Goal: Task Accomplishment & Management: Manage account settings

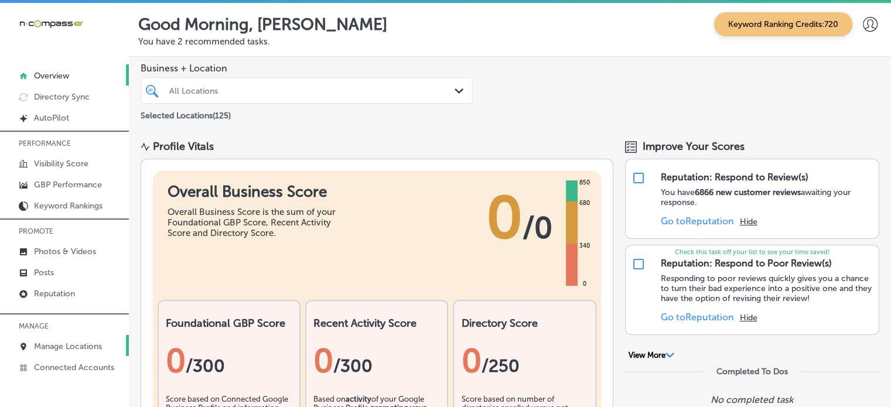
click at [64, 341] on p "Manage Locations" at bounding box center [68, 346] width 68 height 10
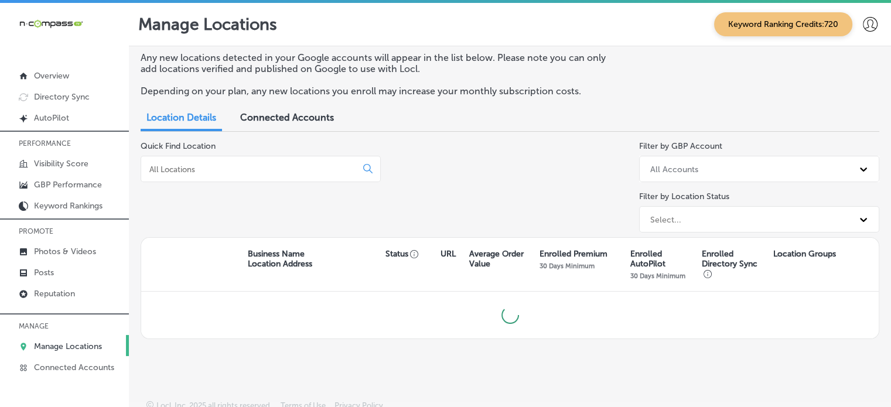
click at [232, 169] on input at bounding box center [251, 169] width 206 height 11
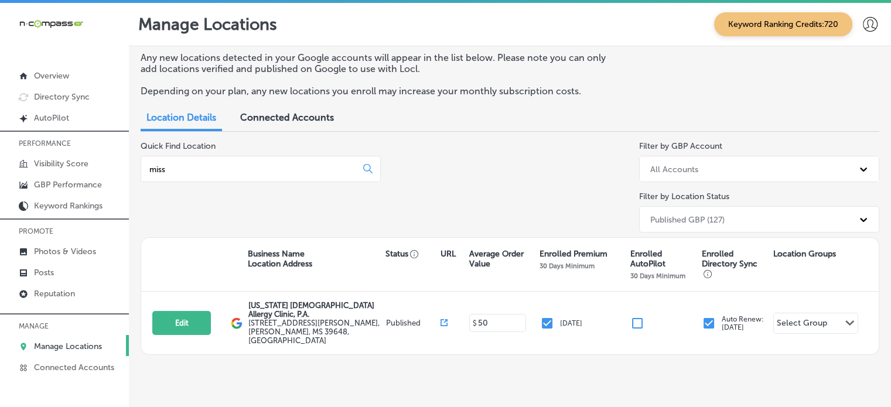
type input "miss"
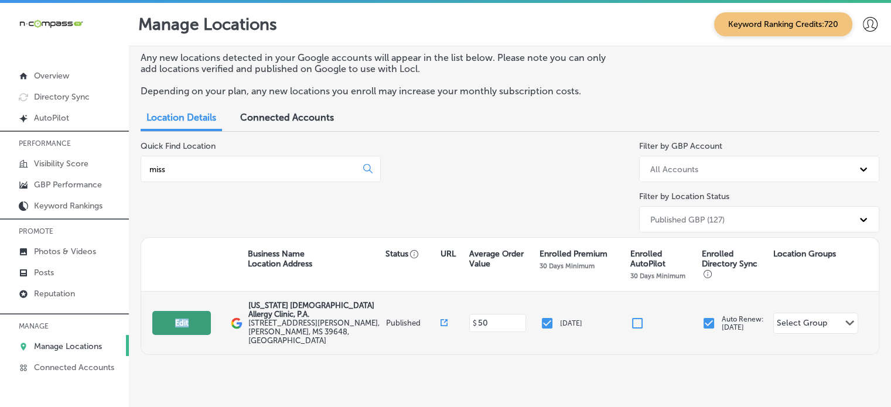
drag, startPoint x: 170, startPoint y: 330, endPoint x: 178, endPoint y: 320, distance: 12.9
click at [178, 320] on div "Edit This location is not published yet. [US_STATE] [MEDICAL_DATA] Allergy Clin…" at bounding box center [509, 323] width 737 height 63
click at [178, 320] on button "Edit" at bounding box center [181, 323] width 59 height 24
select select "US"
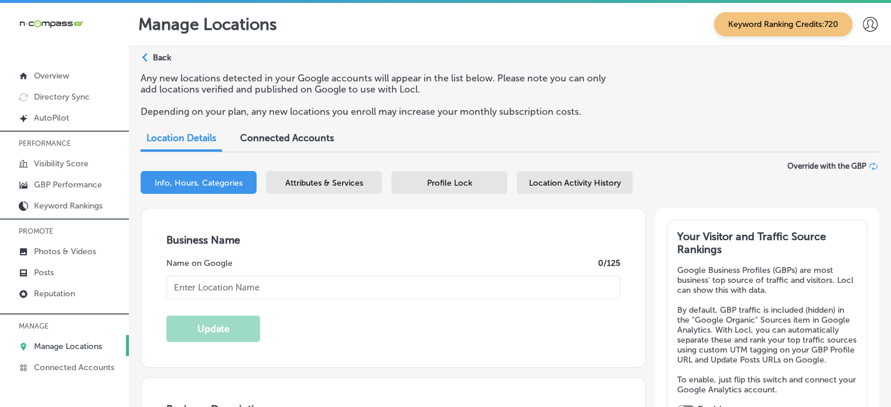
type input "[US_STATE] [DEMOGRAPHIC_DATA] Allergy Clinic, P.A."
type input "[STREET_ADDRESS][PERSON_NAME]"
type input "[PERSON_NAME]"
type input "39648"
type input "US"
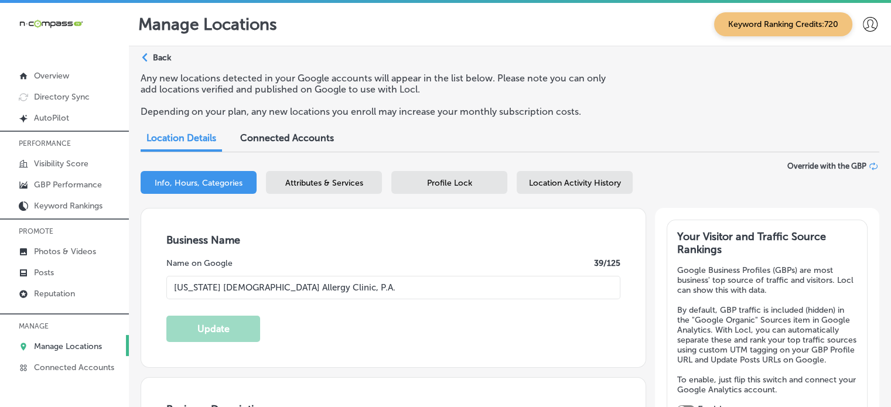
checkbox input "true"
type input "[URL][DOMAIN_NAME]"
type textarea "[US_STATE] [MEDICAL_DATA] & Allergy Clinic, P. A. offers trusted care for [MEDI…"
type input "[PHONE_NUMBER]"
click at [251, 285] on input "[US_STATE] [DEMOGRAPHIC_DATA] Allergy Clinic, P.A." at bounding box center [393, 287] width 454 height 23
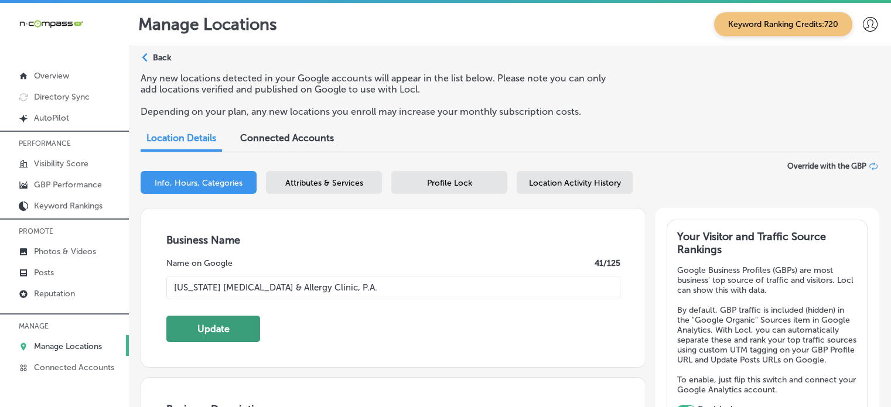
type input "[US_STATE] [MEDICAL_DATA] & Allergy Clinic, P.A."
click at [248, 319] on button "Update" at bounding box center [213, 329] width 94 height 26
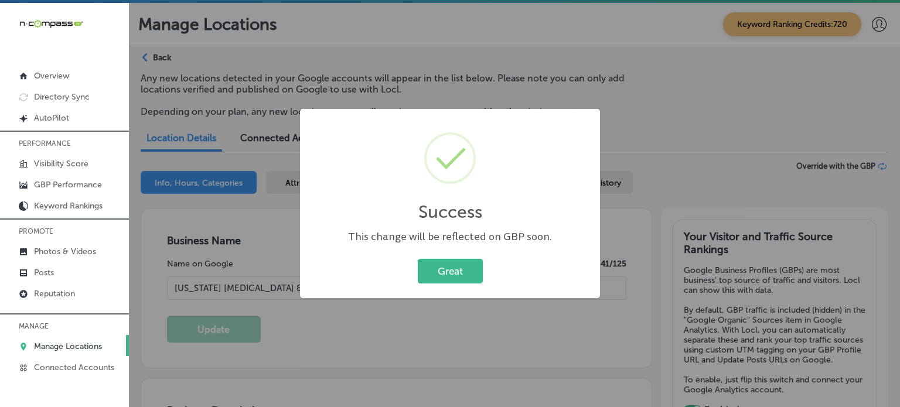
click at [491, 282] on div "Great Cancel" at bounding box center [450, 271] width 276 height 30
click at [467, 272] on button "Great" at bounding box center [450, 271] width 65 height 24
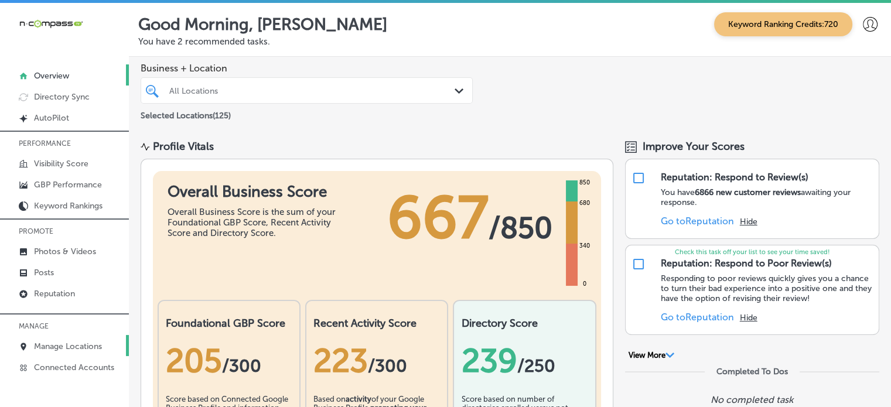
click at [80, 341] on p "Manage Locations" at bounding box center [68, 346] width 68 height 10
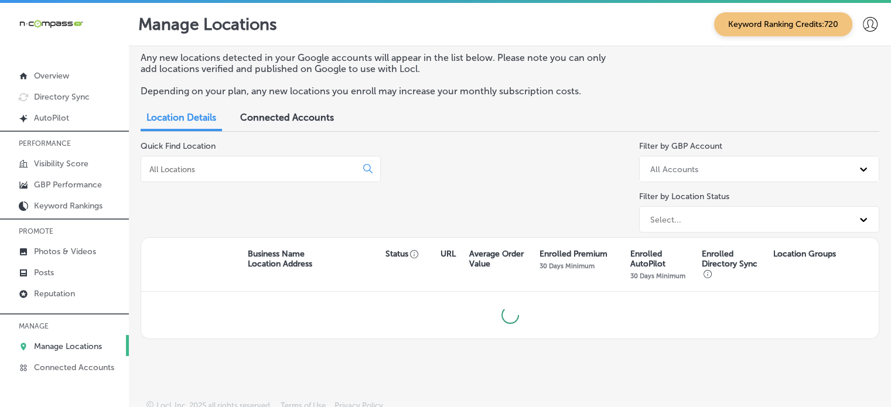
click at [272, 169] on input at bounding box center [251, 169] width 206 height 11
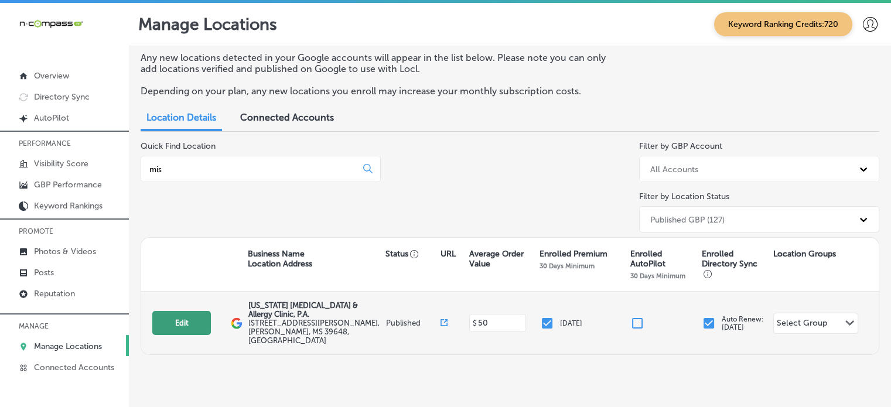
type input "mis"
click at [190, 323] on button "Edit" at bounding box center [181, 323] width 59 height 24
select select "US"
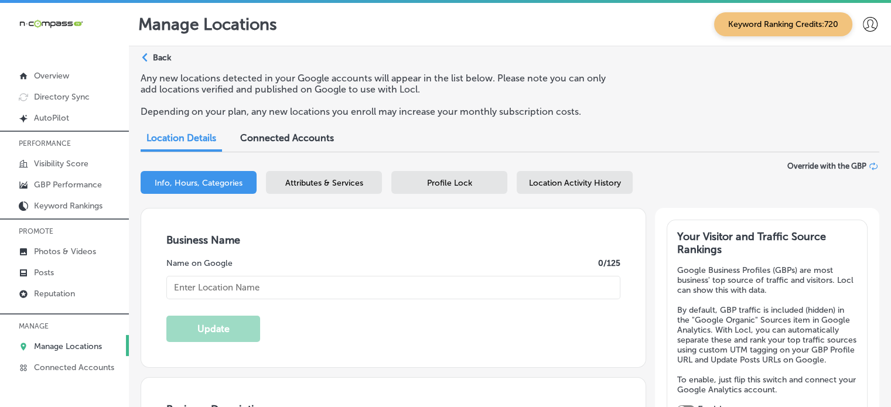
type input "[US_STATE] [MEDICAL_DATA] & Allergy Clinic, P.A."
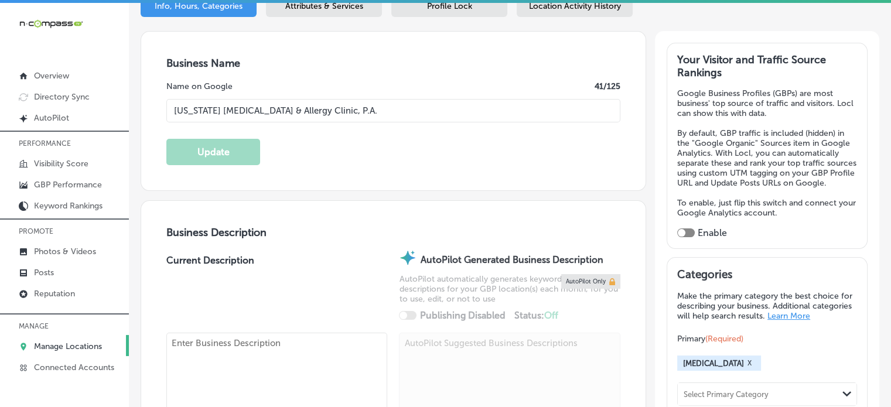
type input "[STREET_ADDRESS][PERSON_NAME]"
type input "[PERSON_NAME]"
type input "39648"
type input "US"
type input "[URL][DOMAIN_NAME]"
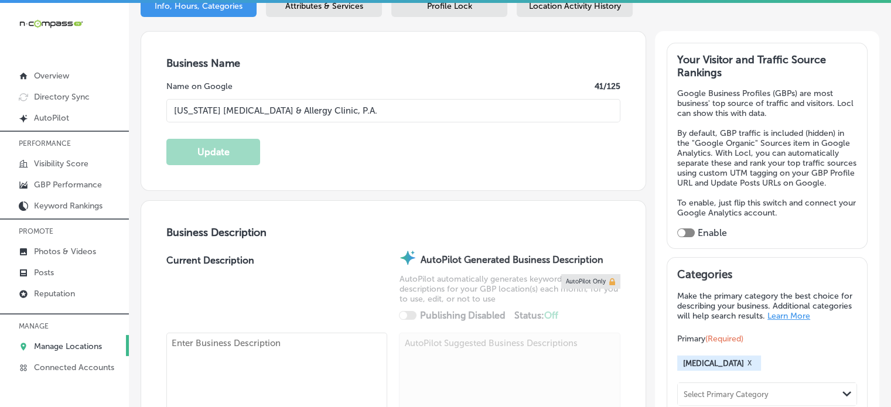
scroll to position [178, 0]
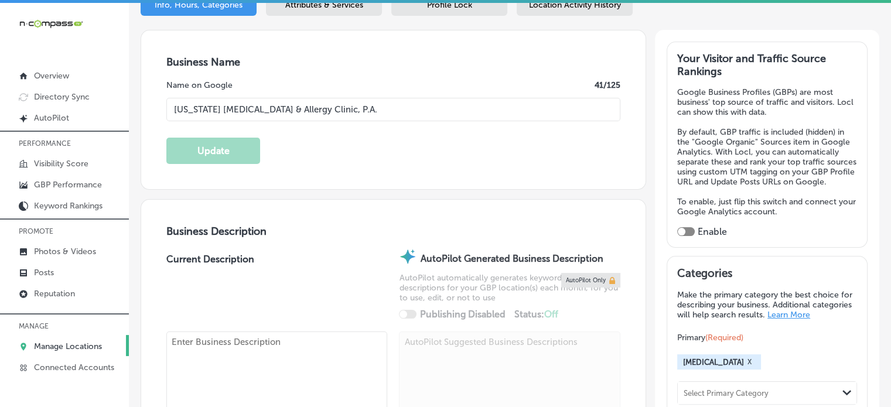
checkbox input "true"
type textarea "[US_STATE] [MEDICAL_DATA] & Allergy Clinic, P. A. offers trusted care for [MEDI…"
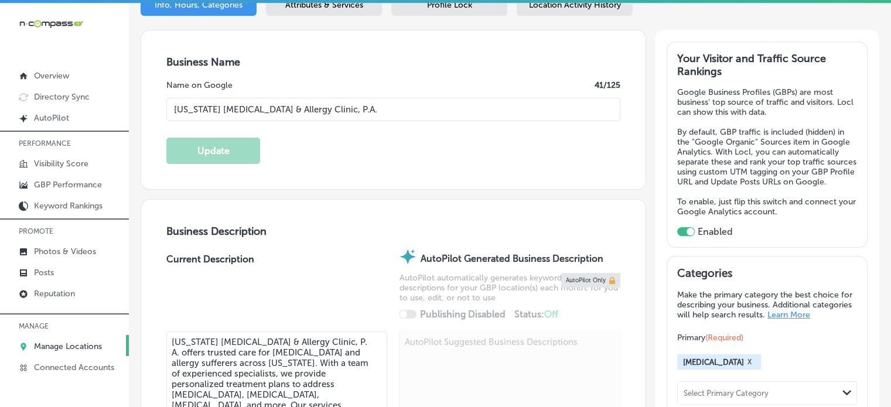
type input "[PHONE_NUMBER]"
